Goal: Information Seeking & Learning: Learn about a topic

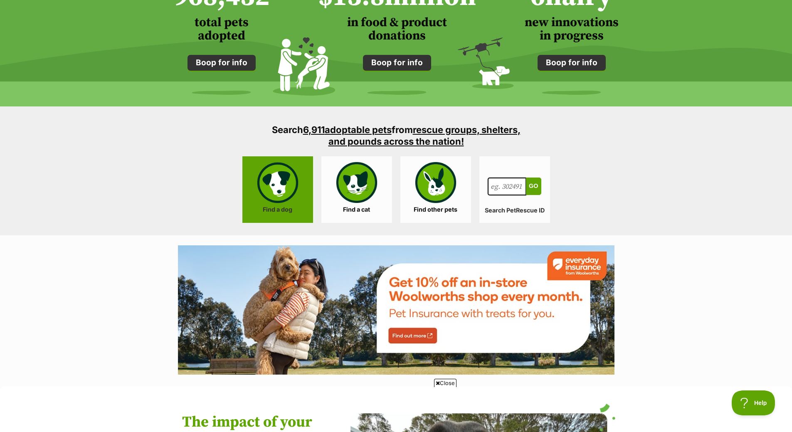
click at [275, 193] on link "Find a dog" at bounding box center [277, 189] width 71 height 67
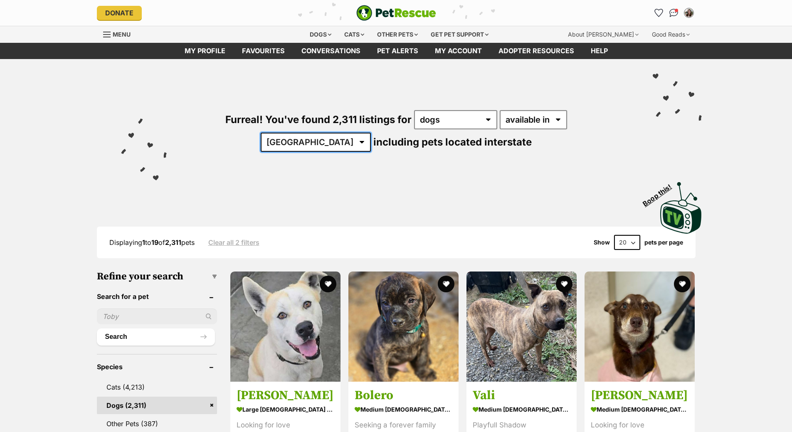
click at [371, 133] on select "Australia ACT NSW NT QLD SA TAS VIC WA" at bounding box center [316, 142] width 110 height 19
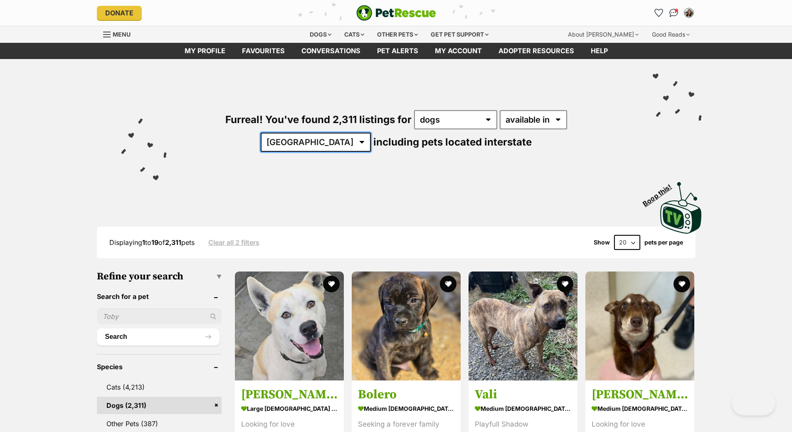
select select "VIC"
click at [371, 133] on select "Australia ACT NSW NT QLD SA TAS VIC WA" at bounding box center [316, 142] width 110 height 19
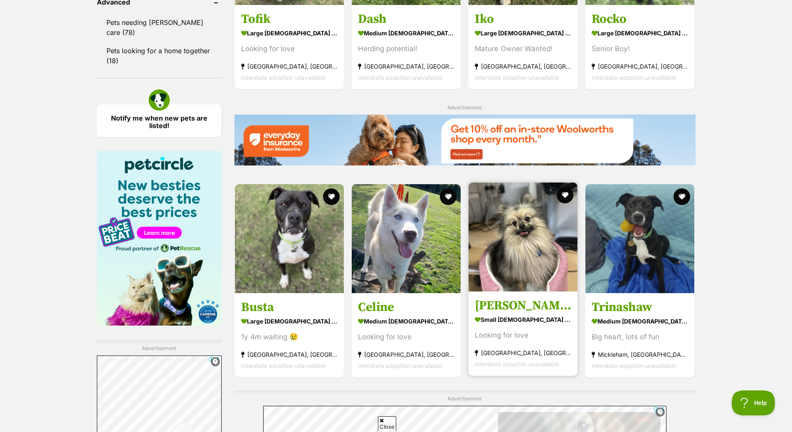
click at [500, 260] on img at bounding box center [523, 237] width 109 height 109
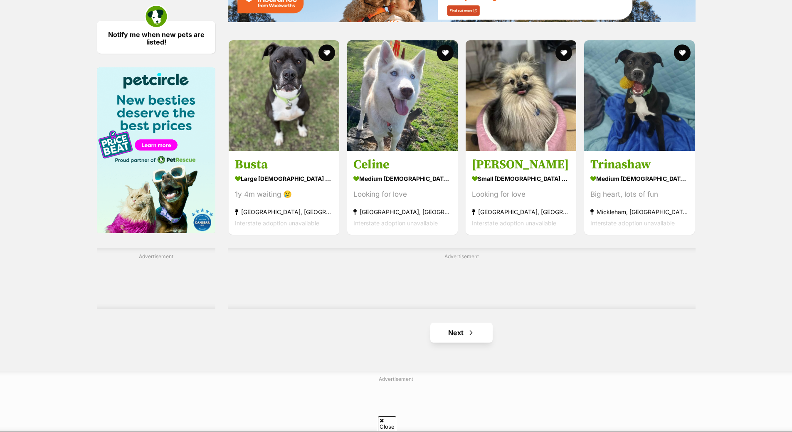
scroll to position [1206, 0]
click at [467, 328] on span "Next page" at bounding box center [471, 333] width 8 height 10
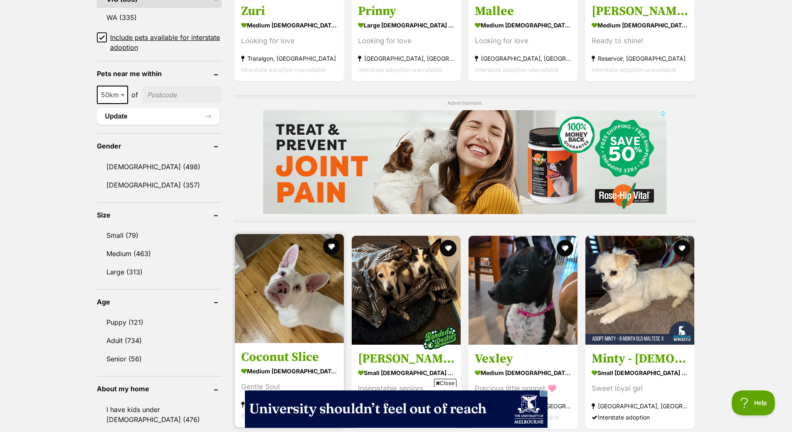
click at [314, 307] on img at bounding box center [289, 288] width 109 height 109
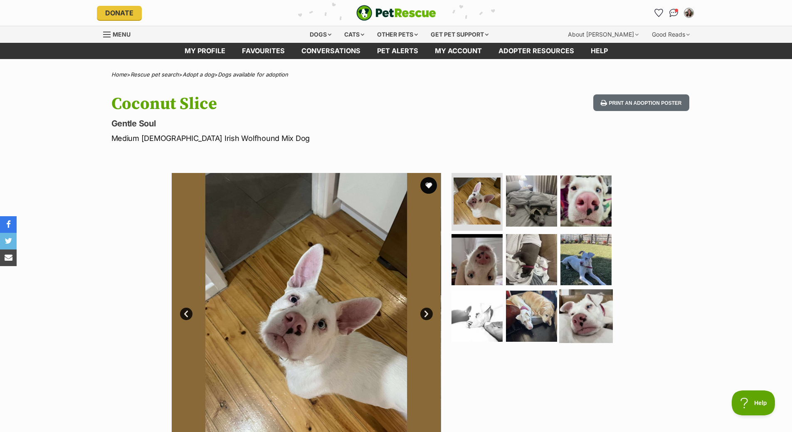
click at [573, 307] on img at bounding box center [586, 316] width 54 height 54
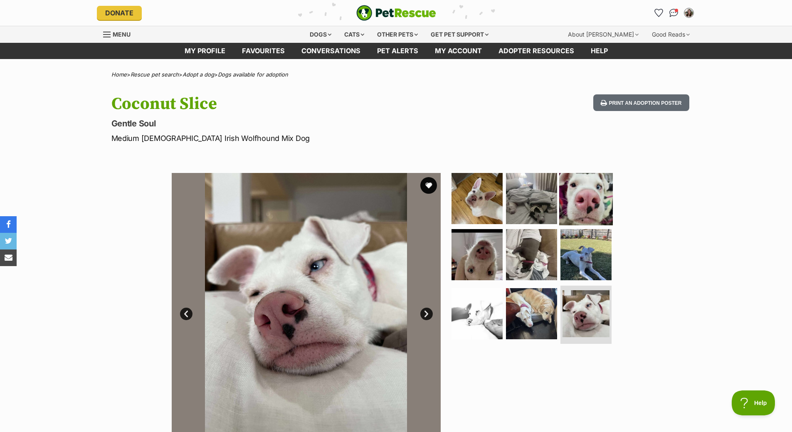
click at [576, 211] on img at bounding box center [586, 198] width 54 height 54
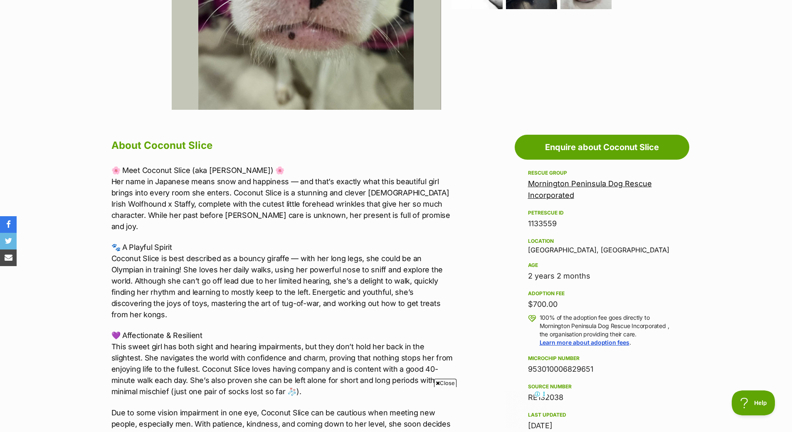
scroll to position [83, 0]
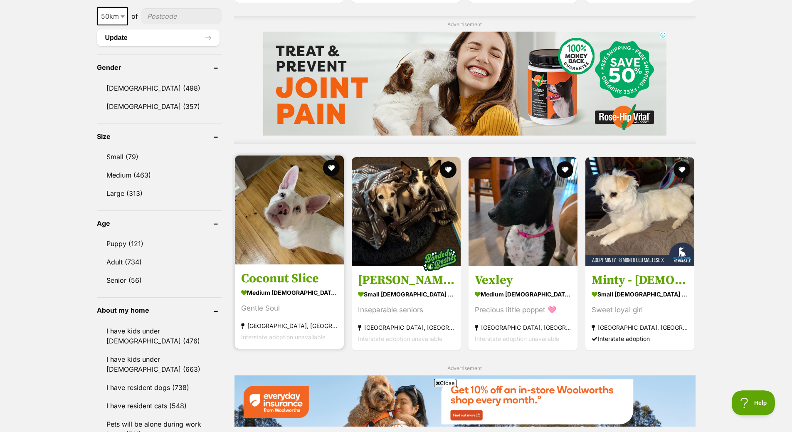
scroll to position [744, 0]
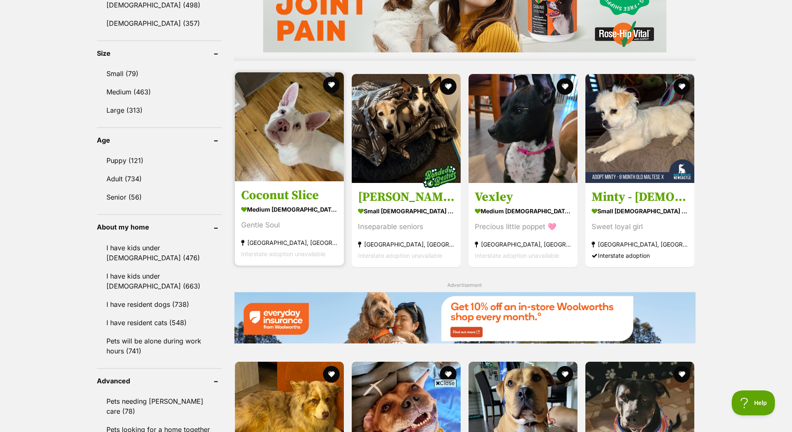
click at [276, 179] on img at bounding box center [289, 126] width 109 height 109
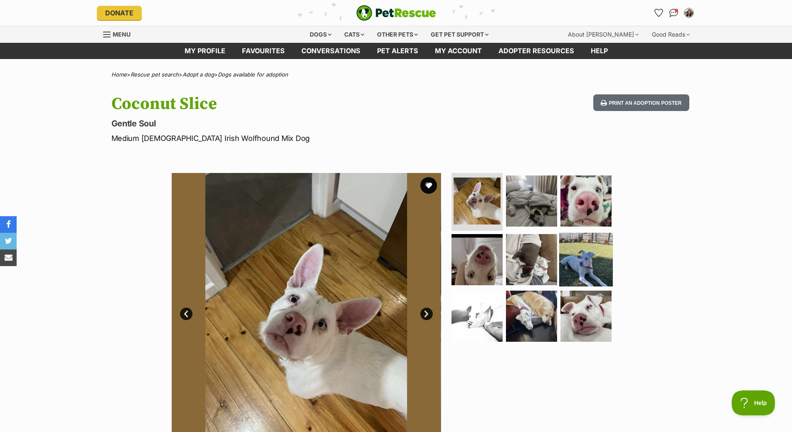
click at [573, 264] on img at bounding box center [586, 260] width 54 height 54
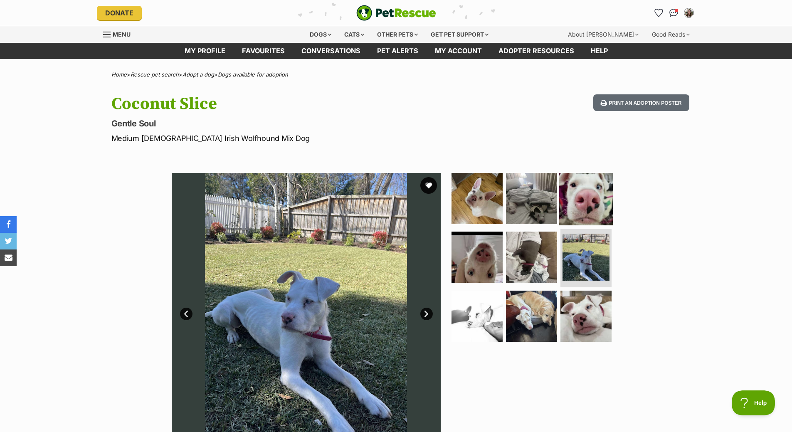
click at [575, 208] on img at bounding box center [586, 198] width 54 height 54
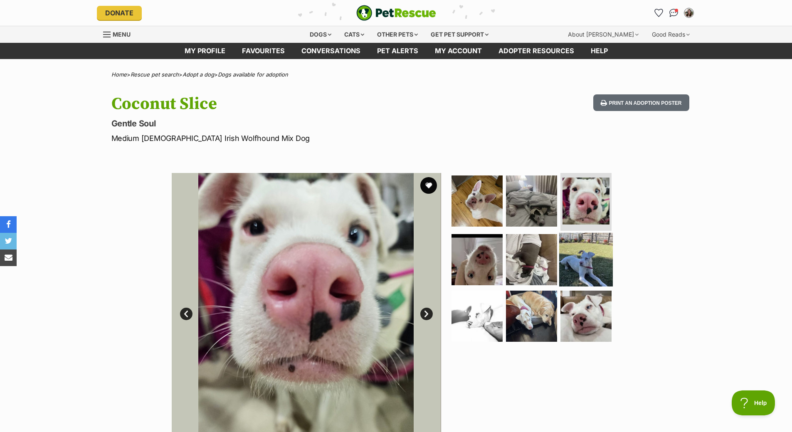
click at [574, 247] on img at bounding box center [586, 260] width 54 height 54
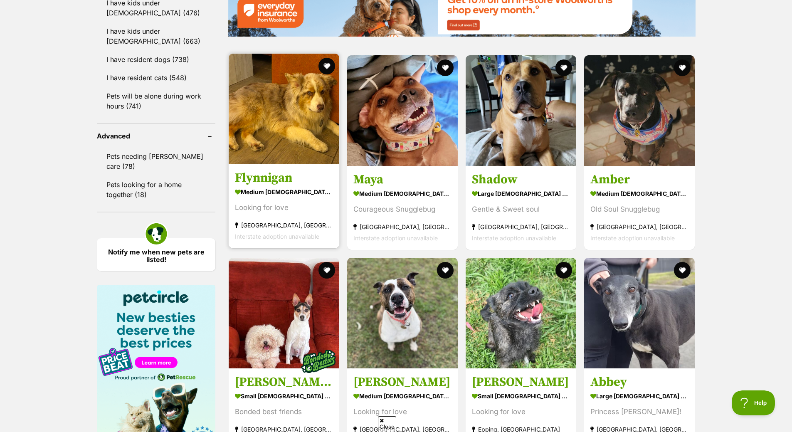
click at [311, 168] on article "Flynnigan medium [DEMOGRAPHIC_DATA] Dog Looking for love [GEOGRAPHIC_DATA], [GE…" at bounding box center [284, 151] width 112 height 196
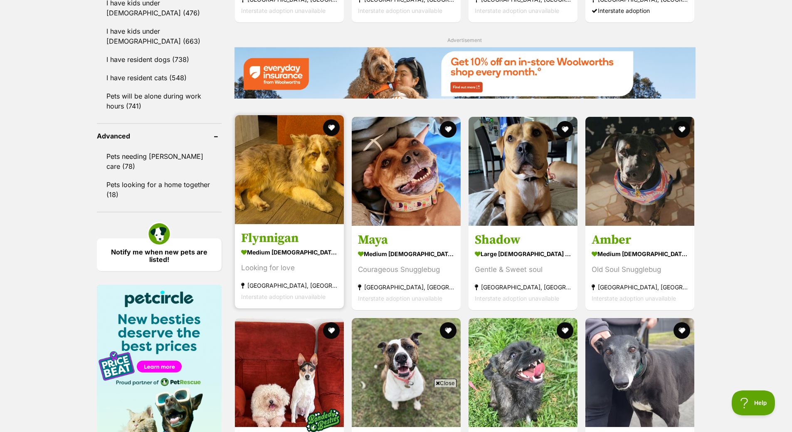
click at [269, 187] on img at bounding box center [289, 169] width 109 height 109
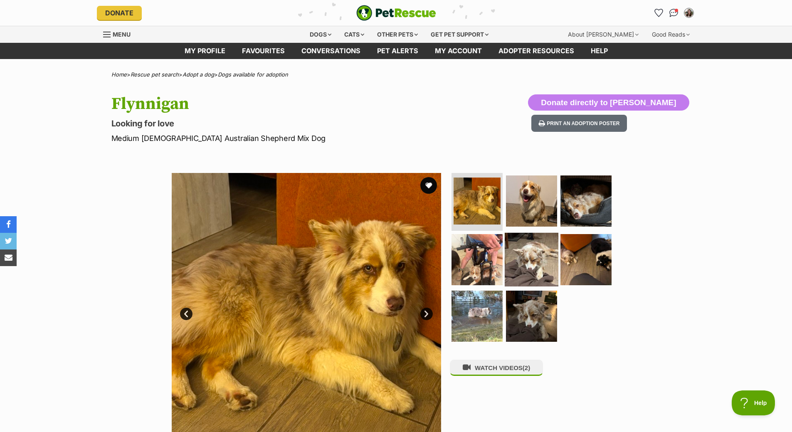
click at [529, 257] on img at bounding box center [532, 260] width 54 height 54
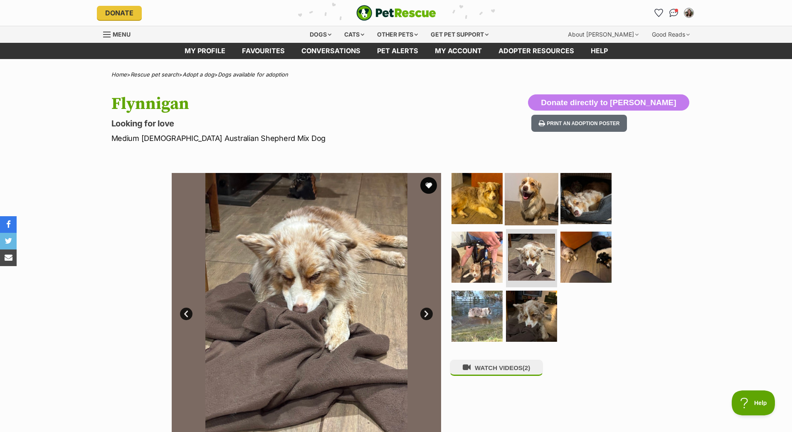
click at [527, 205] on img at bounding box center [532, 198] width 54 height 54
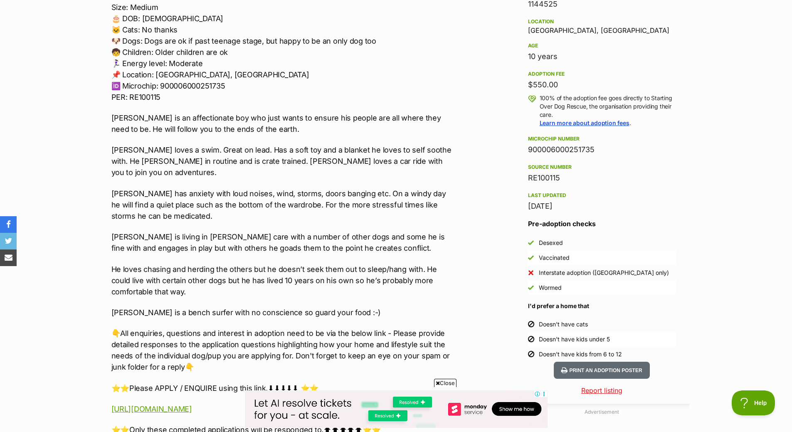
scroll to position [582, 0]
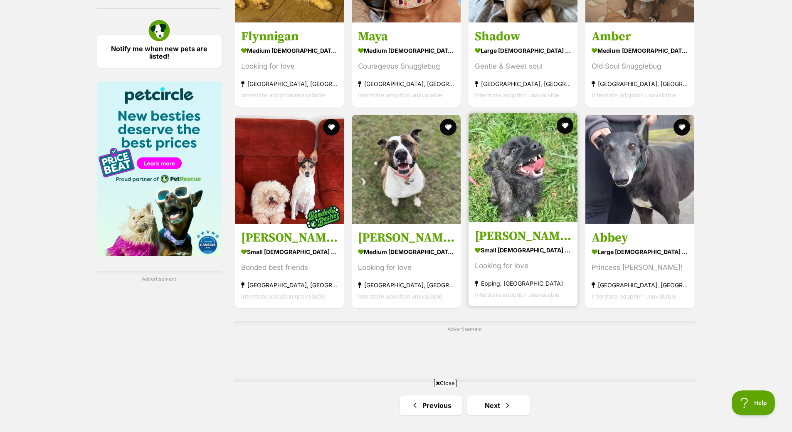
click at [521, 190] on img at bounding box center [523, 167] width 109 height 109
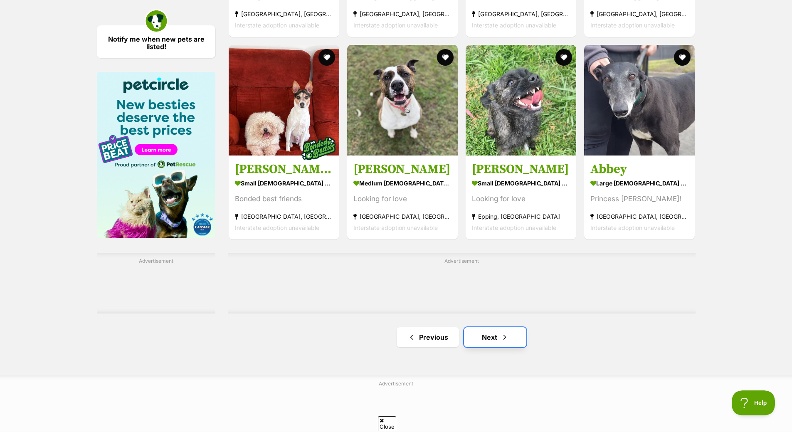
click at [509, 342] on link "Next" at bounding box center [495, 337] width 62 height 20
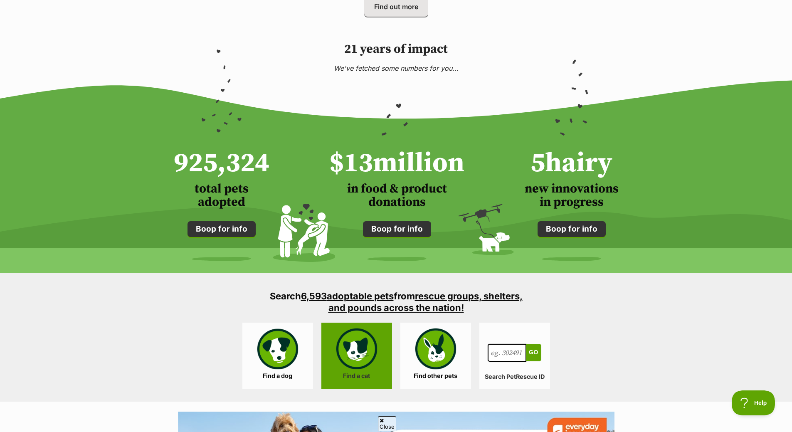
click at [361, 344] on link "Find a cat" at bounding box center [356, 356] width 71 height 67
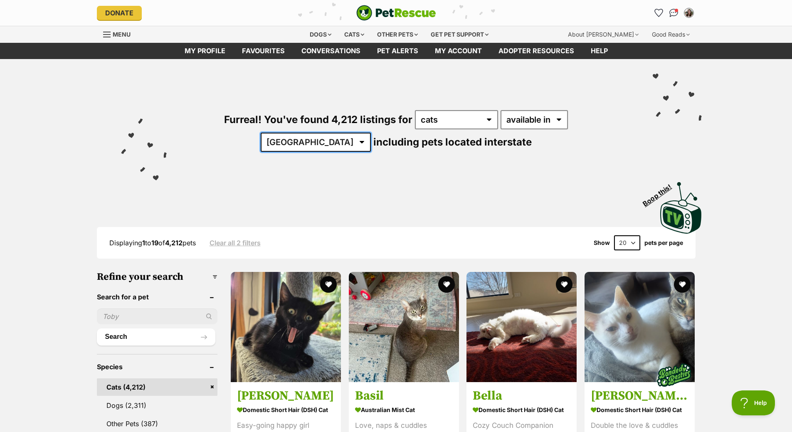
click at [371, 133] on select "Australia ACT NSW NT QLD SA TAS VIC WA" at bounding box center [316, 142] width 110 height 19
select select "VIC"
click at [371, 133] on select "Australia ACT NSW NT QLD SA TAS VIC WA" at bounding box center [316, 142] width 110 height 19
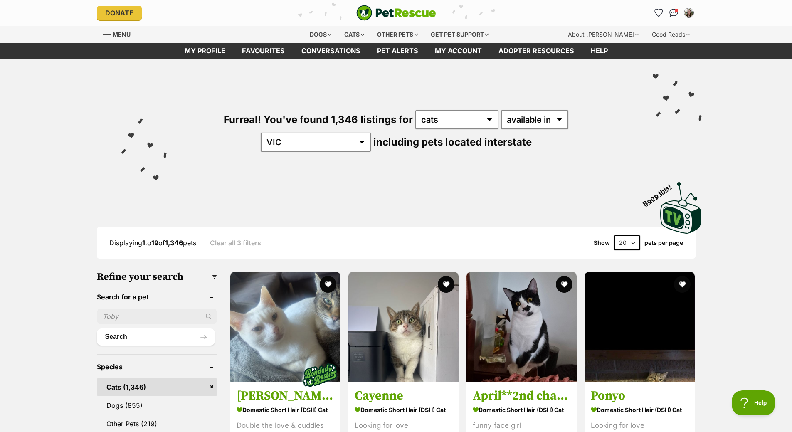
drag, startPoint x: 0, startPoint y: 0, endPoint x: 148, endPoint y: 312, distance: 345.4
click at [148, 312] on input "text" at bounding box center [157, 317] width 120 height 16
type input "queenie"
click at [97, 329] on button "Search" at bounding box center [156, 337] width 118 height 17
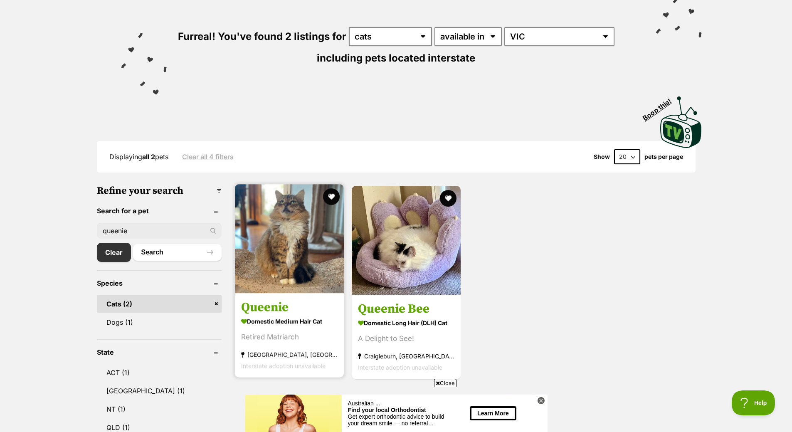
click at [273, 287] on img at bounding box center [289, 238] width 109 height 109
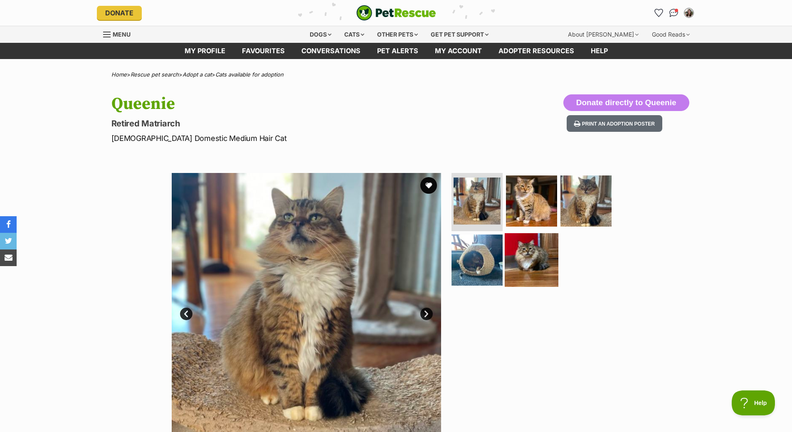
click at [533, 251] on img at bounding box center [532, 260] width 54 height 54
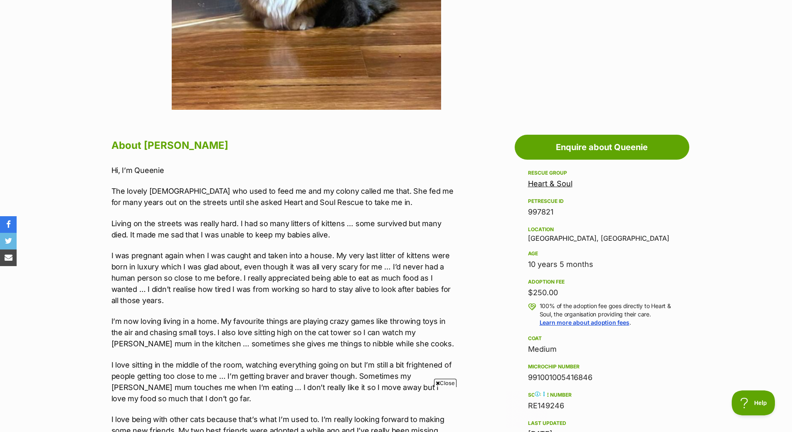
scroll to position [374, 0]
